Goal: Transaction & Acquisition: Purchase product/service

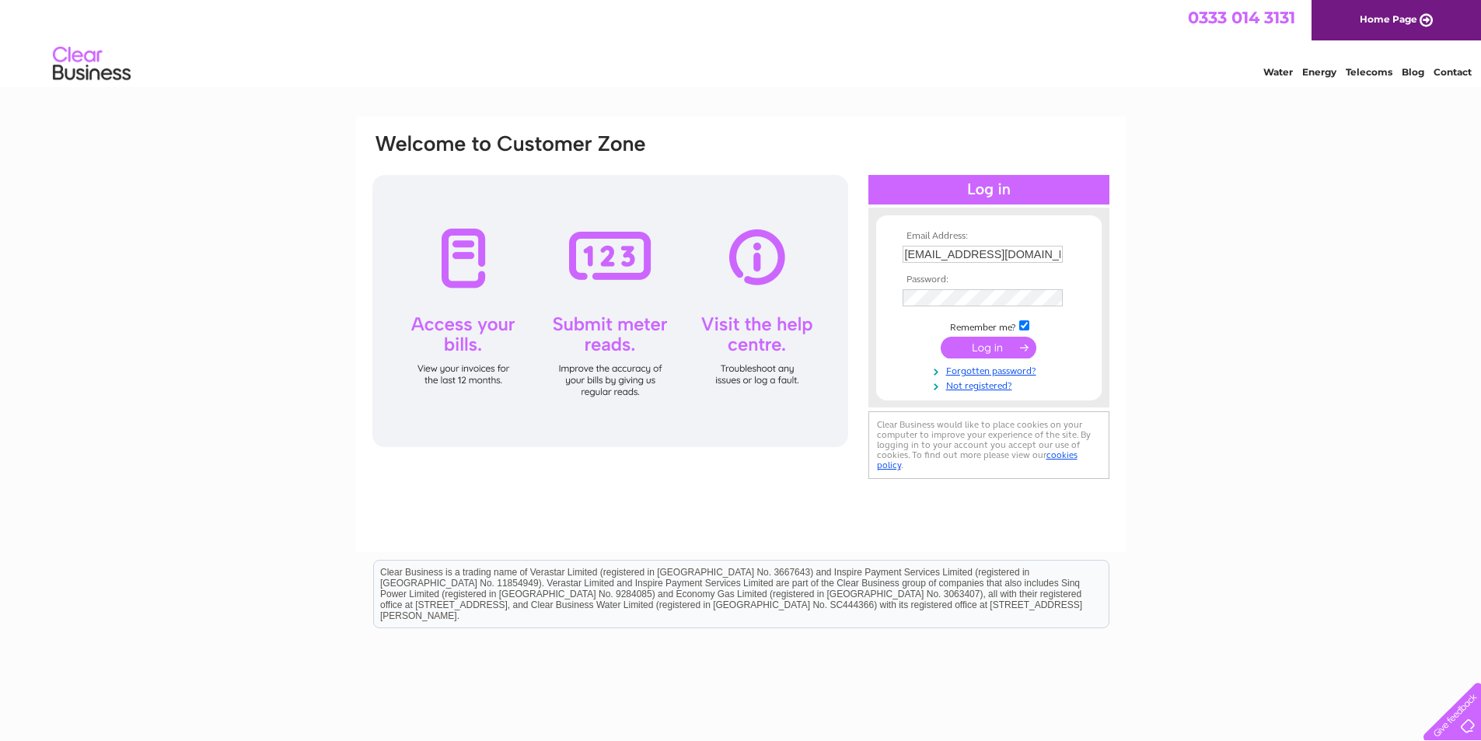
click at [986, 340] on input "submit" at bounding box center [988, 348] width 96 height 22
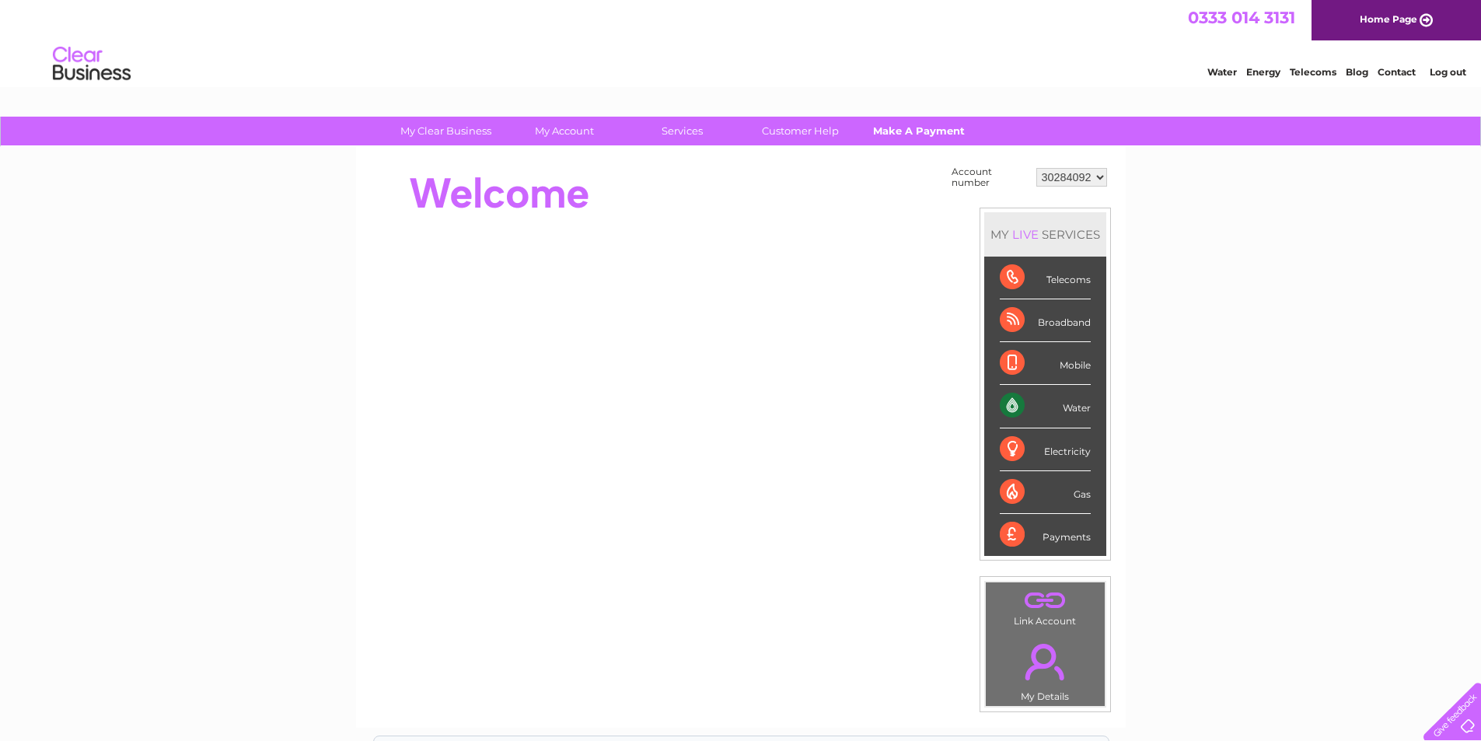
click at [944, 138] on link "Make A Payment" at bounding box center [918, 131] width 128 height 29
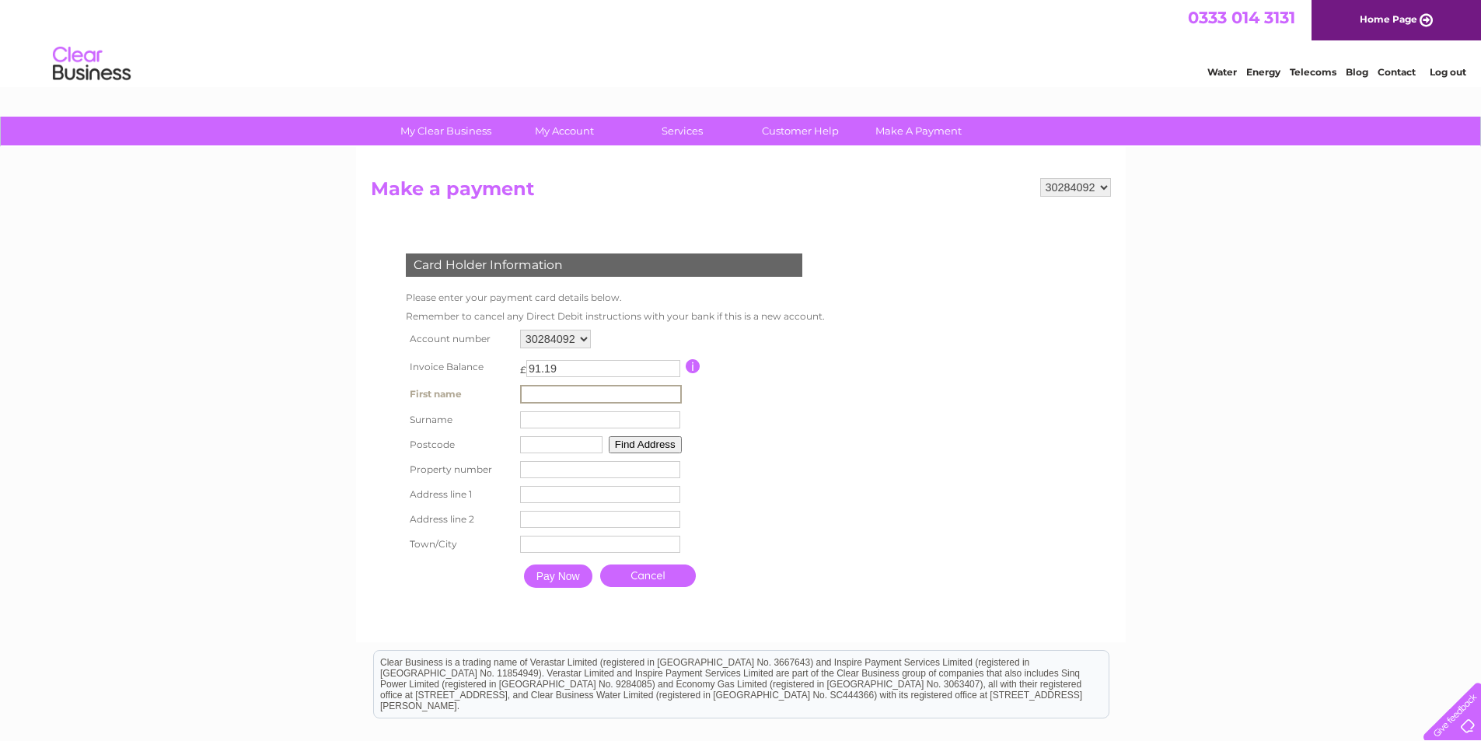
click at [605, 393] on input "text" at bounding box center [601, 394] width 162 height 19
type input "Nicola"
type input "Heppenstall"
type input "G76 7AU"
type input "72"
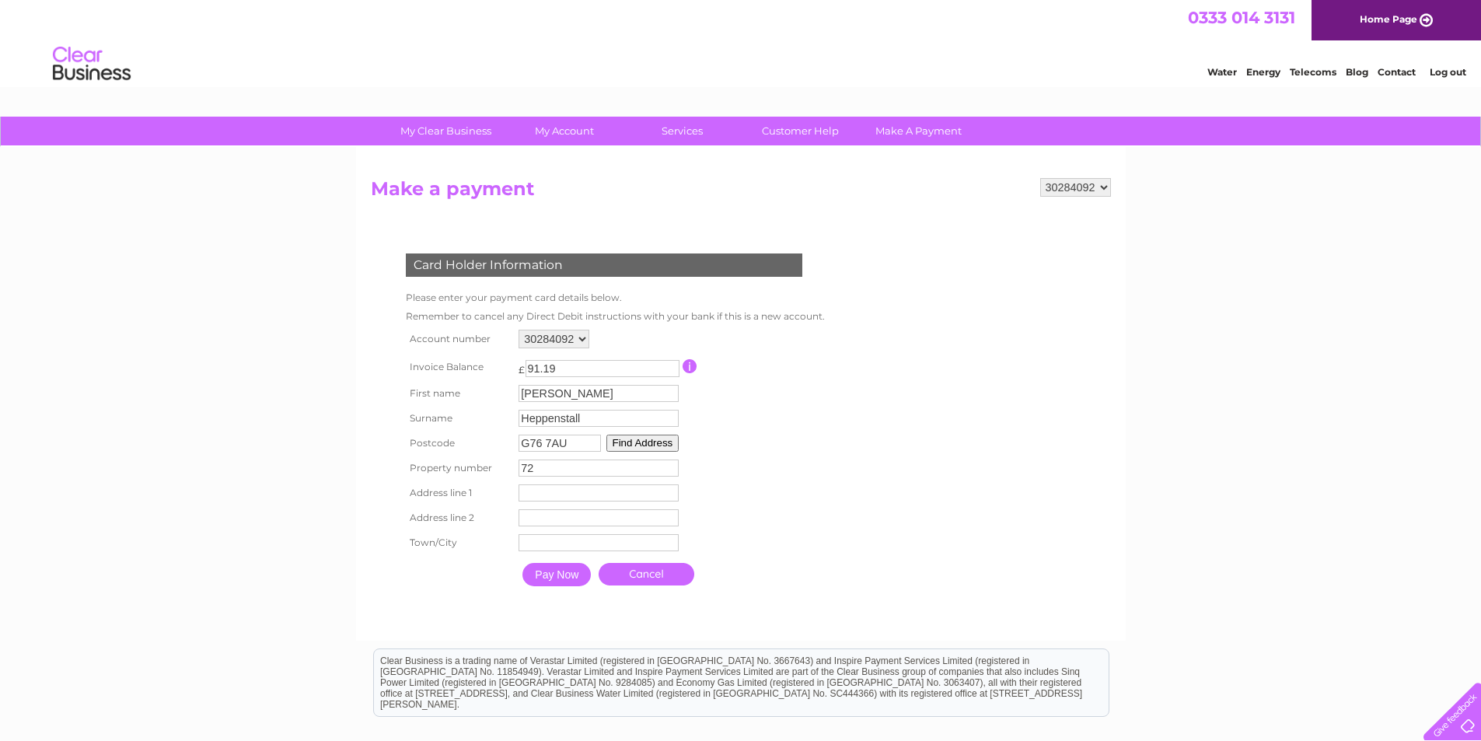
drag, startPoint x: 570, startPoint y: 445, endPoint x: 175, endPoint y: 443, distance: 395.6
click at [228, 441] on div "My Clear Business Login Details My Details My Preferences Link Account My Accou…" at bounding box center [740, 512] width 1481 height 790
type input "G75 8WA"
drag, startPoint x: 567, startPoint y: 471, endPoint x: 26, endPoint y: 431, distance: 542.5
click at [46, 434] on div "My Clear Business Login Details My Details My Preferences Link Account My Accou…" at bounding box center [740, 512] width 1481 height 790
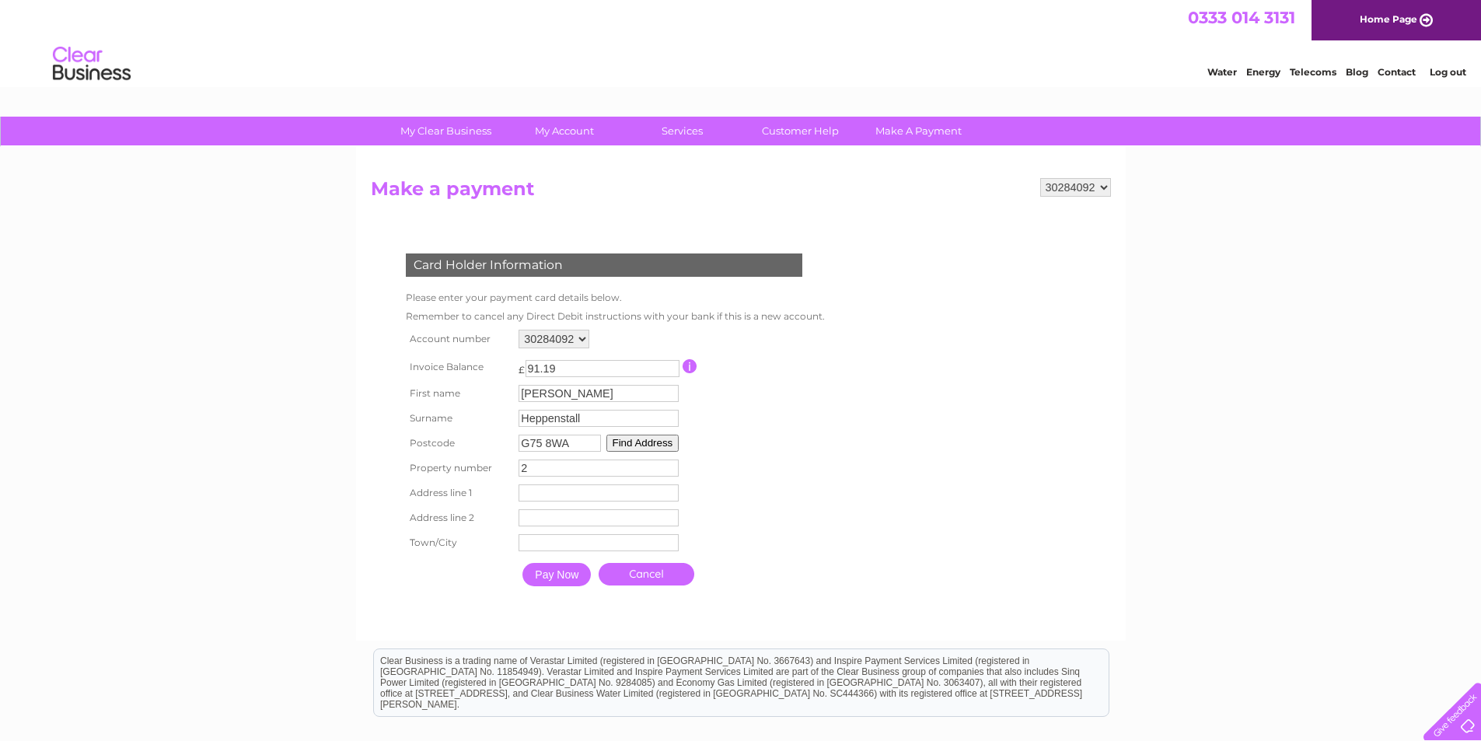
type input "2"
click at [558, 497] on input "text" at bounding box center [598, 492] width 160 height 17
type input "monroe aveue"
click at [564, 545] on input "text" at bounding box center [600, 544] width 160 height 17
type input "East Kilbride"
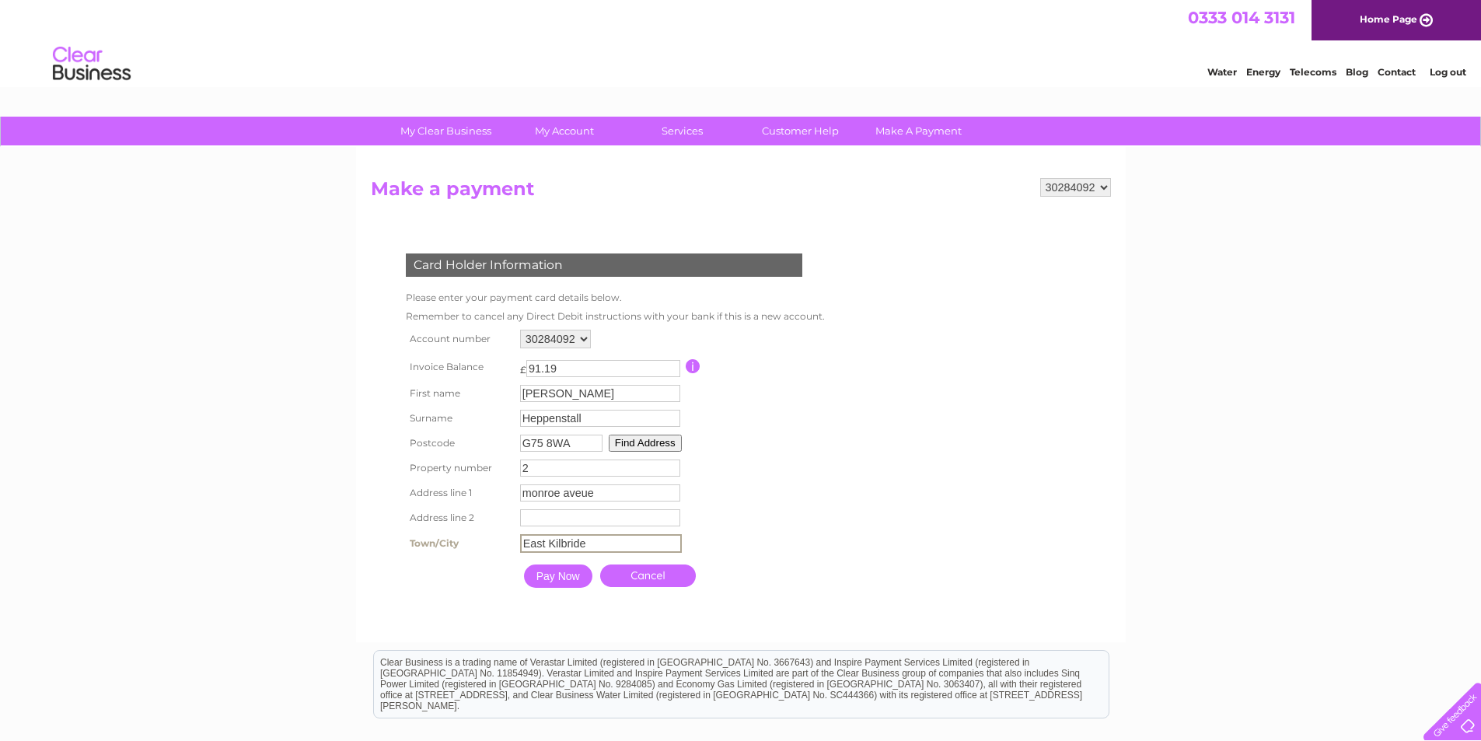
click at [597, 496] on input "monroe aveue" at bounding box center [600, 492] width 160 height 17
type input "monroe avenue"
click at [563, 576] on input "Pay Now" at bounding box center [558, 575] width 68 height 23
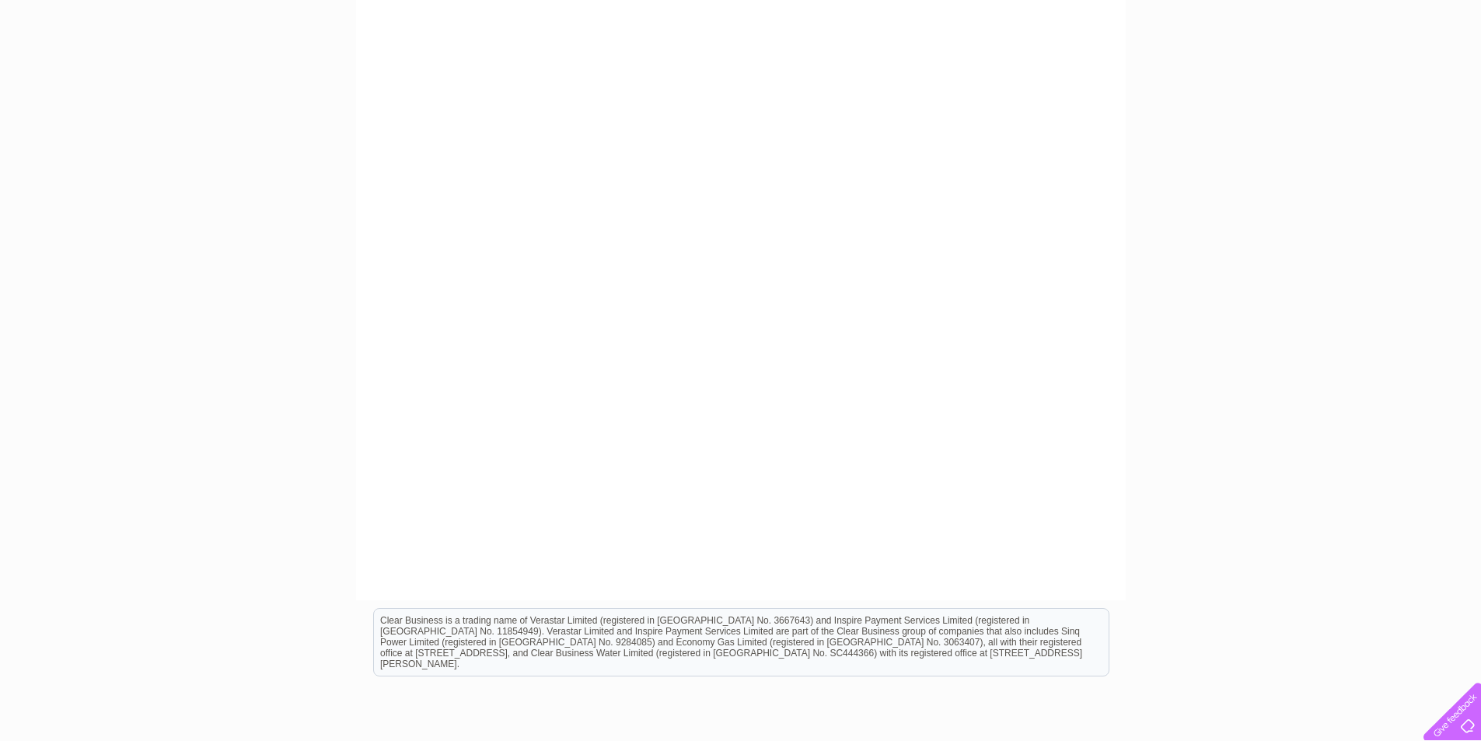
scroll to position [88, 0]
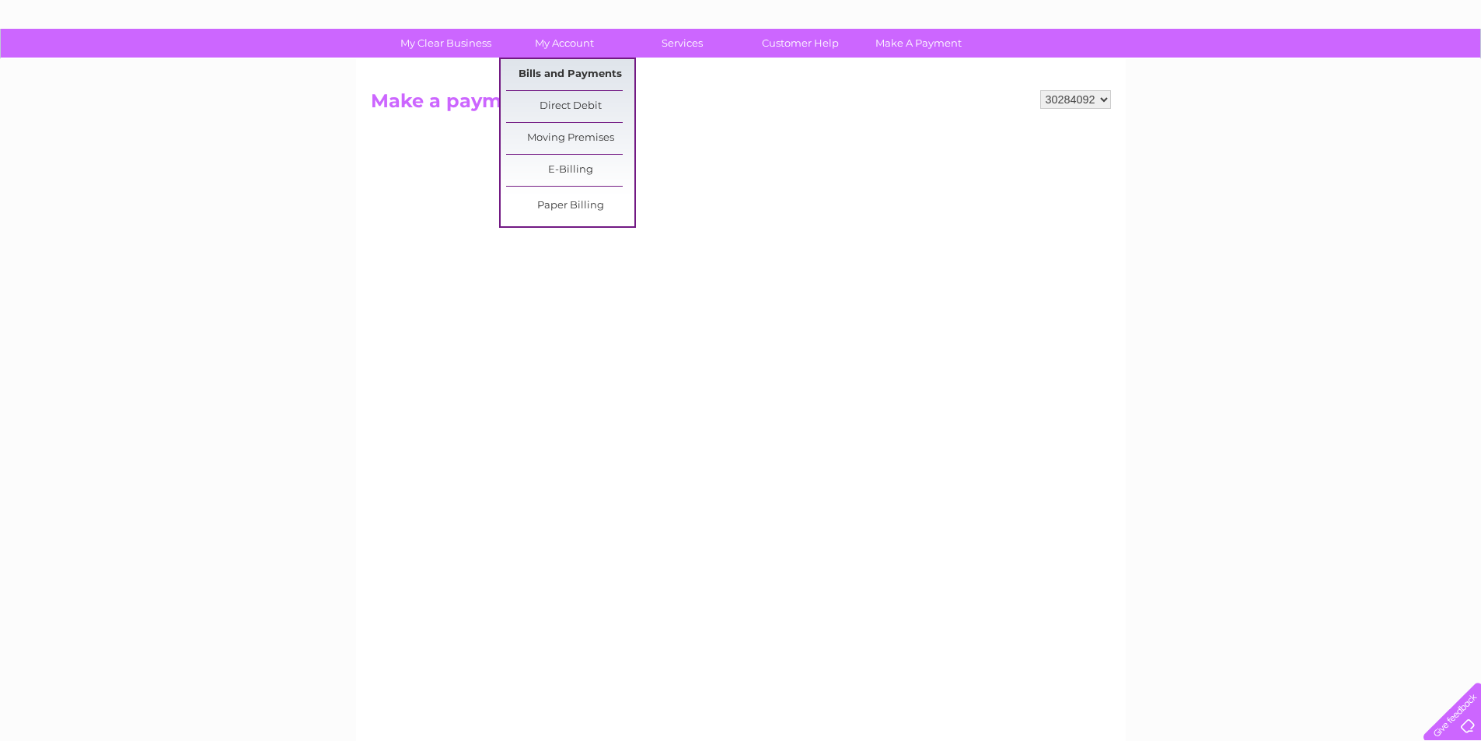
click at [576, 81] on link "Bills and Payments" at bounding box center [570, 74] width 128 height 31
click at [570, 74] on link "Bills and Payments" at bounding box center [570, 74] width 128 height 31
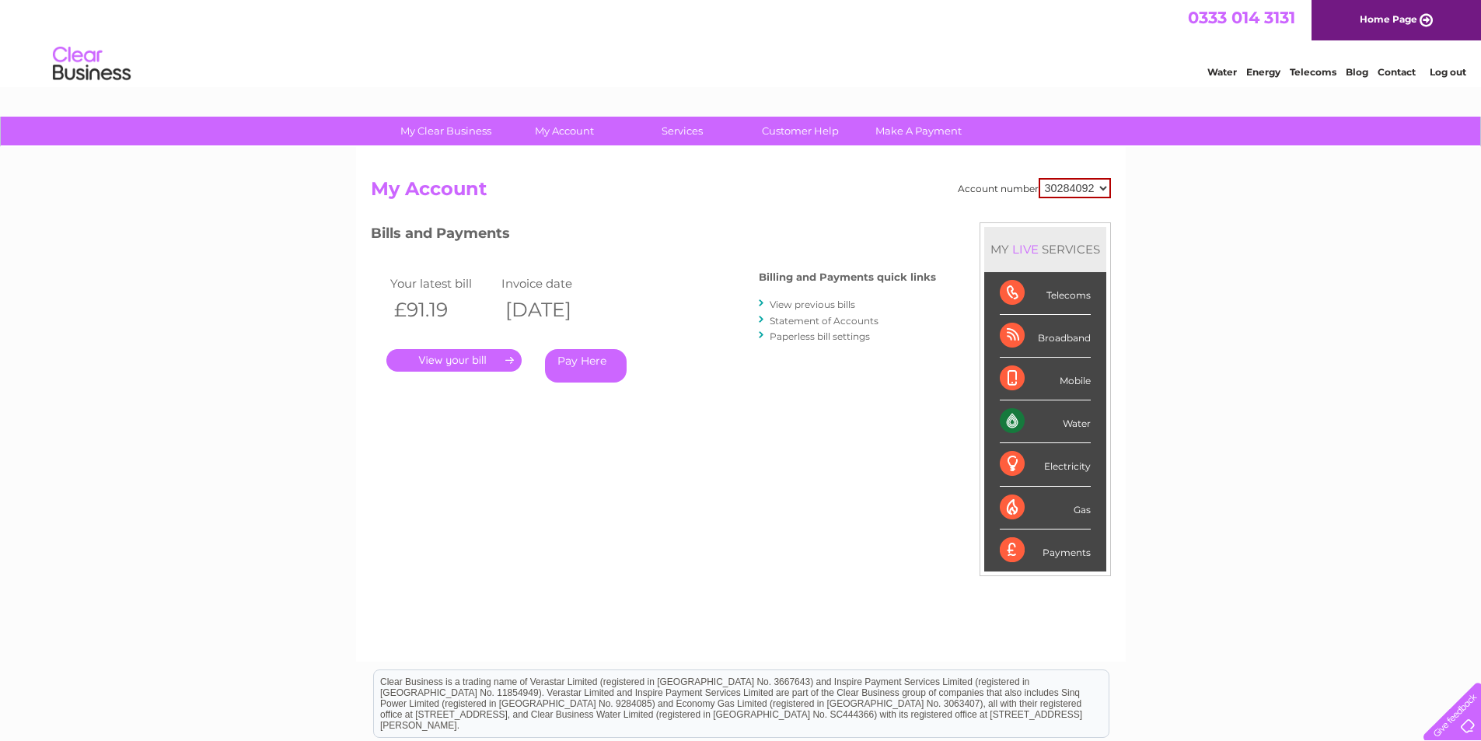
click at [603, 374] on link "Pay Here" at bounding box center [586, 365] width 82 height 33
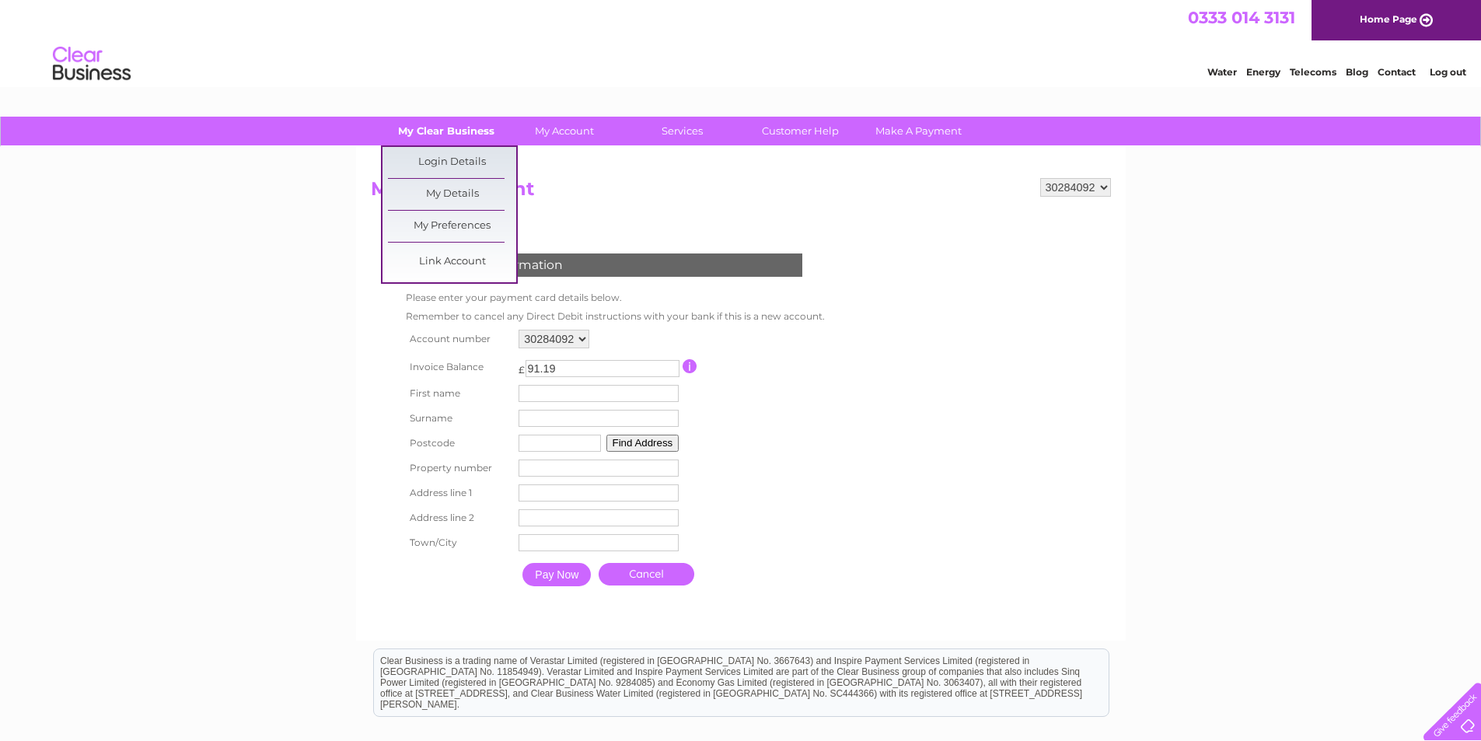
click at [429, 131] on link "My Clear Business" at bounding box center [446, 131] width 128 height 29
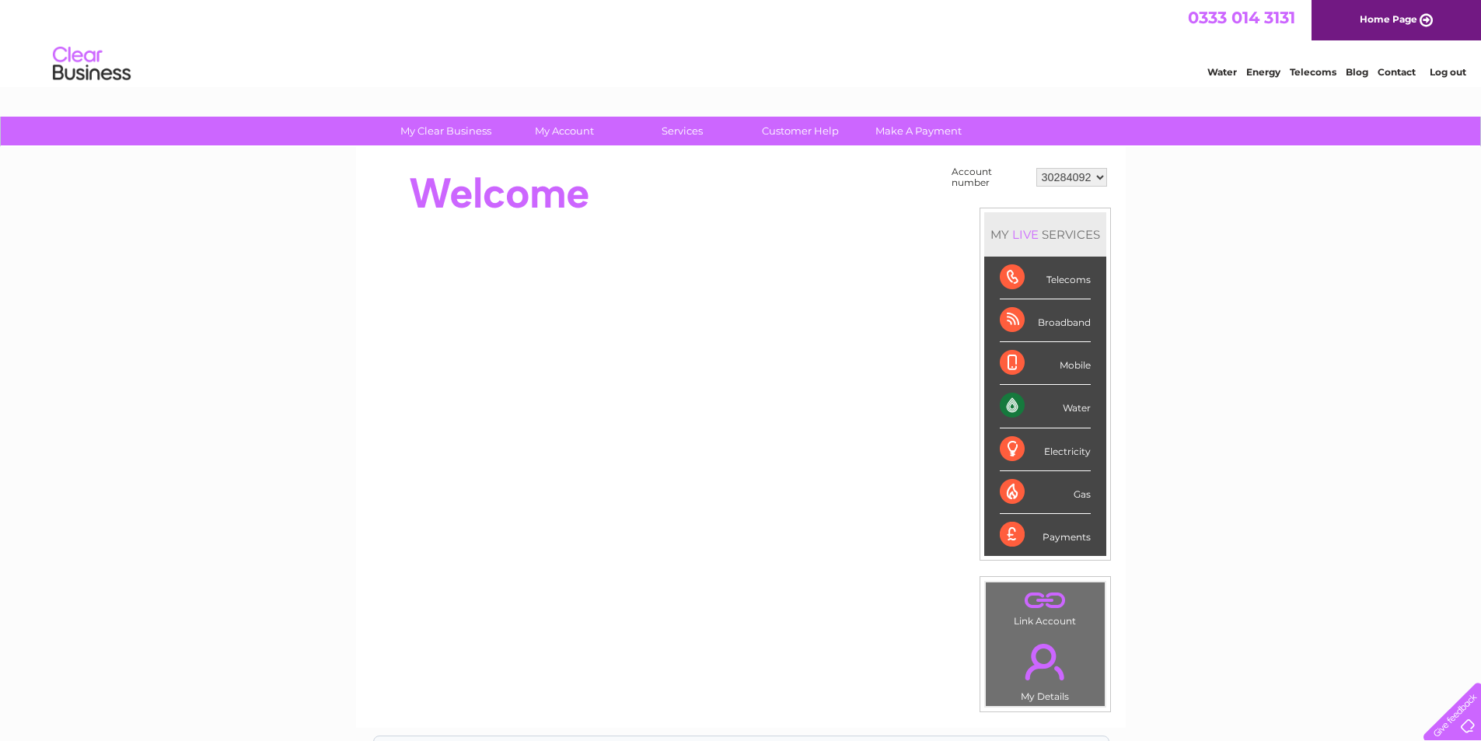
click at [1067, 413] on div "Water" at bounding box center [1045, 406] width 91 height 43
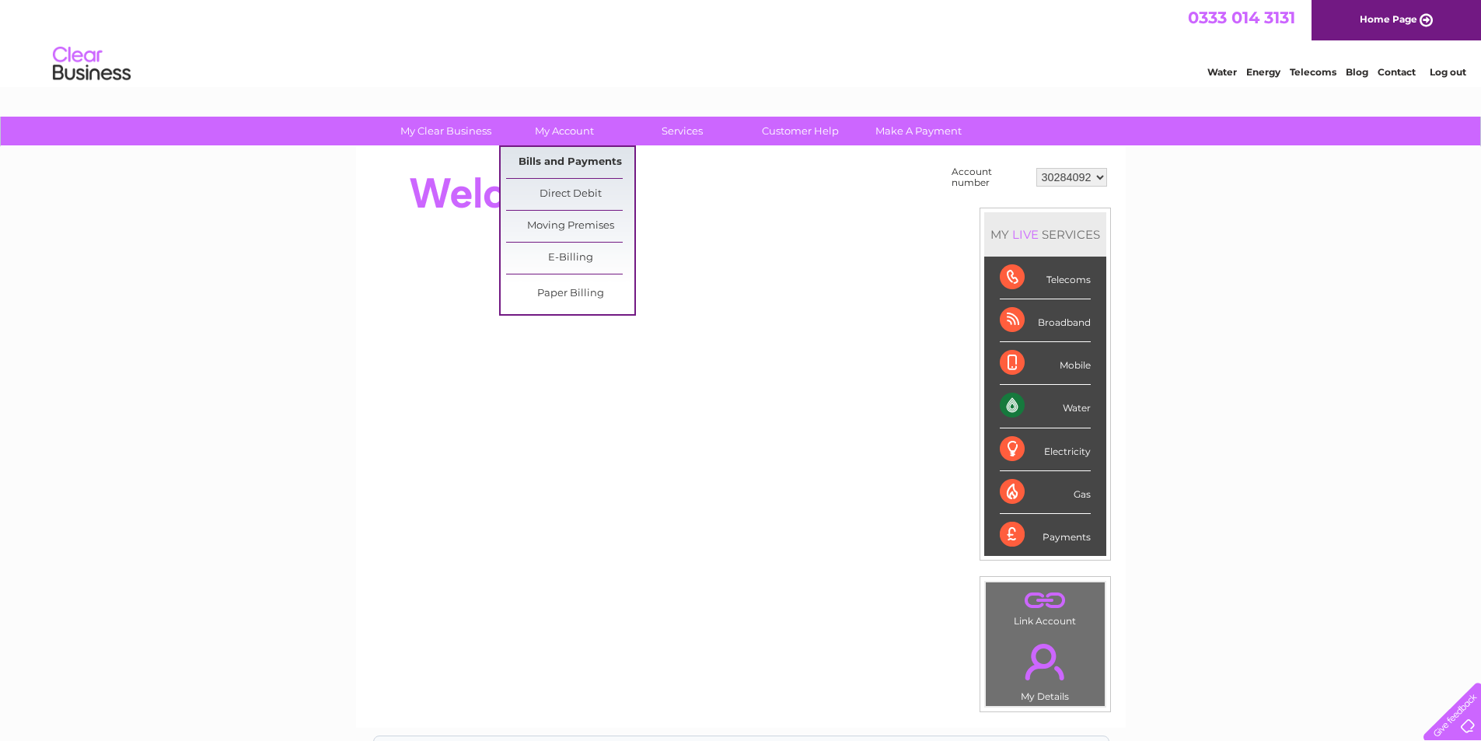
click at [560, 155] on link "Bills and Payments" at bounding box center [570, 162] width 128 height 31
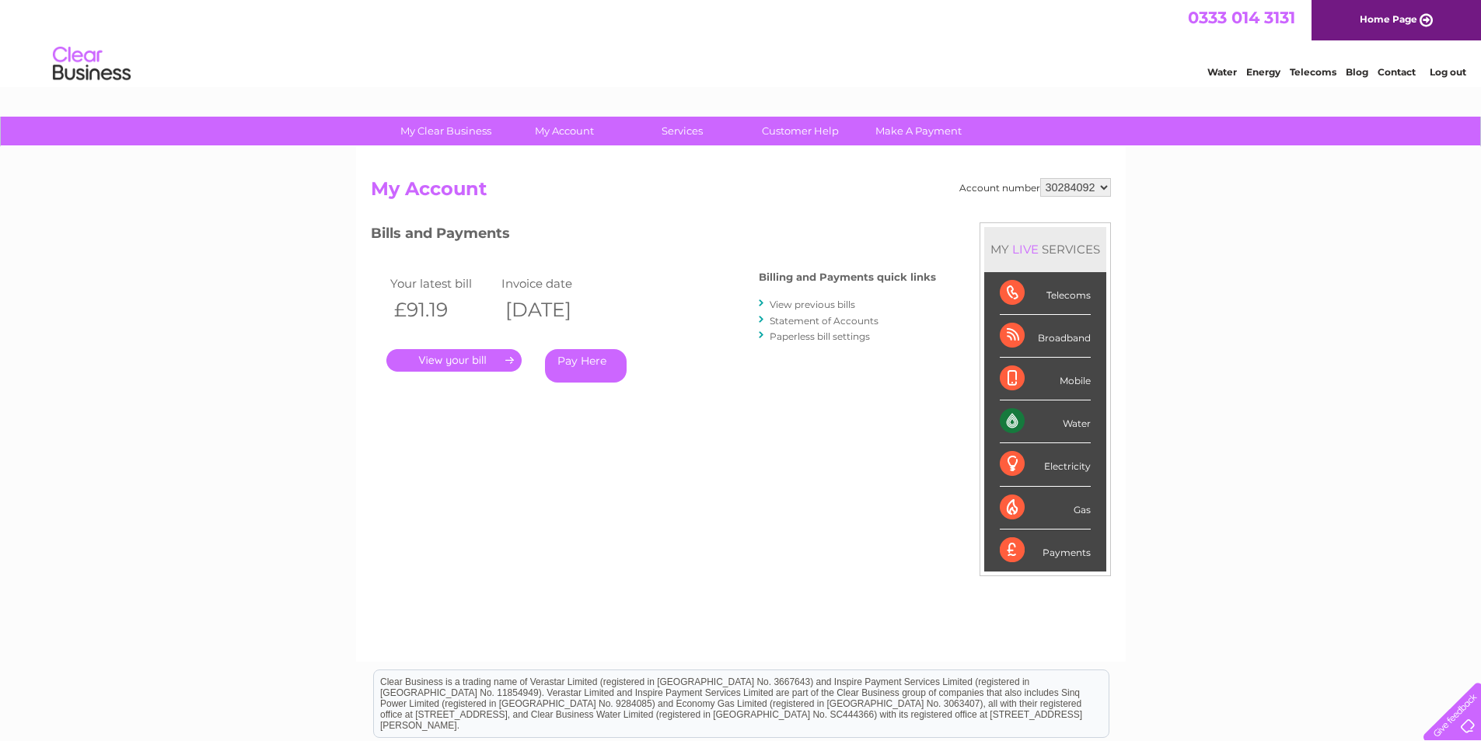
click at [494, 357] on link "." at bounding box center [453, 360] width 135 height 23
